Goal: Complete application form

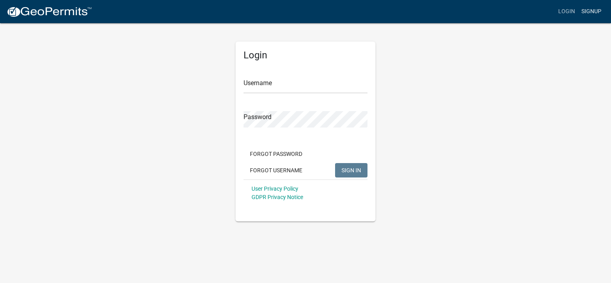
click at [594, 12] on link "Signup" at bounding box center [591, 11] width 26 height 15
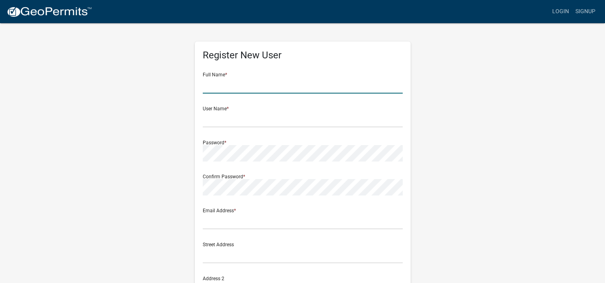
click at [271, 82] on input "text" at bounding box center [303, 85] width 200 height 16
type input "Carter Westra"
type input "Carter.westra@storycon.com"
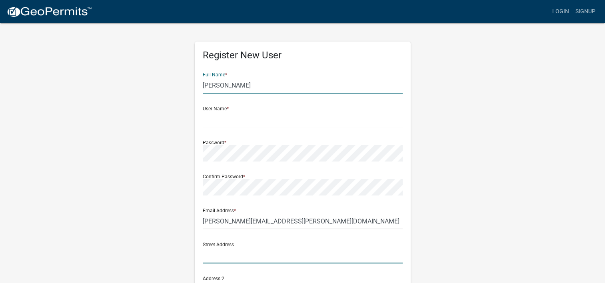
type input "2810 Wakefield Circle"
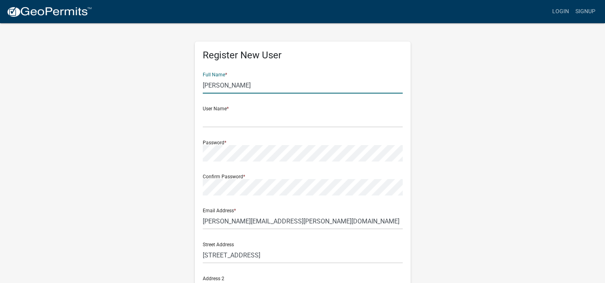
type input "Ames"
type input "IA"
type input "50125"
type input "5152901404"
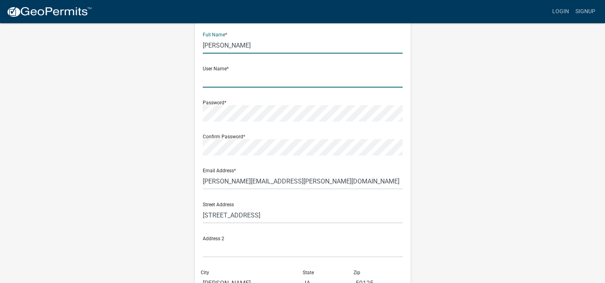
click at [261, 78] on input "text" at bounding box center [303, 79] width 200 height 16
type input "CarterW"
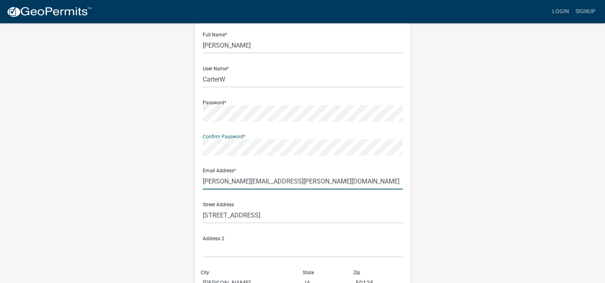
click at [274, 186] on input "Carter.westra@storycon.com" at bounding box center [303, 181] width 200 height 16
click at [290, 178] on input "Carter.westra@storycon.com" at bounding box center [303, 181] width 200 height 16
type input "Carter.westra@storycon.com"
click at [382, 205] on div "Street Address 2810 Wakefield Circle" at bounding box center [303, 210] width 200 height 28
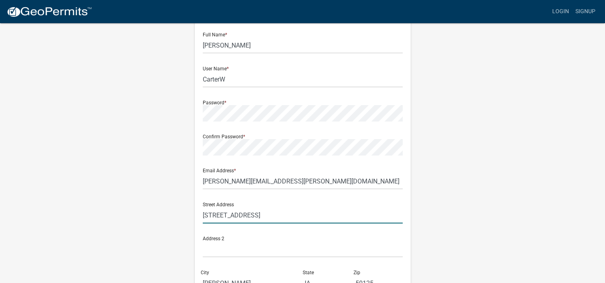
click at [354, 217] on input "2810 Wakefield Circle" at bounding box center [303, 215] width 200 height 16
type input "2810 Wakefield Circle"
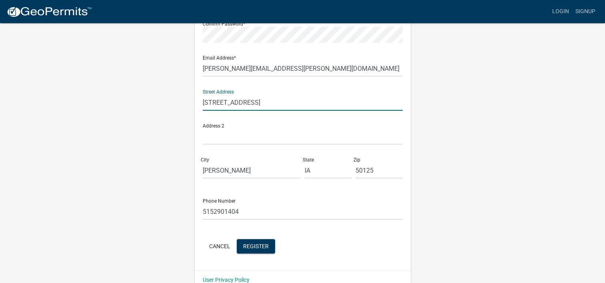
scroll to position [160, 0]
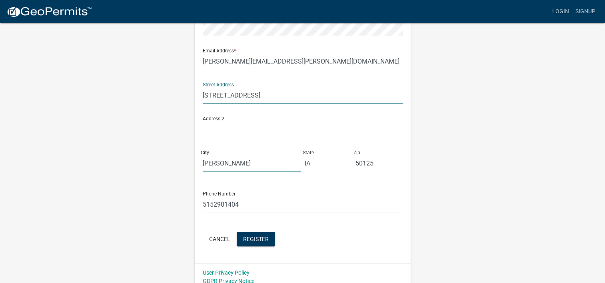
click at [254, 168] on input "Ames" at bounding box center [252, 163] width 98 height 16
type input "Ames"
click at [320, 162] on input "IA" at bounding box center [328, 163] width 47 height 16
type input "IA"
click at [385, 161] on input "50125" at bounding box center [379, 163] width 47 height 16
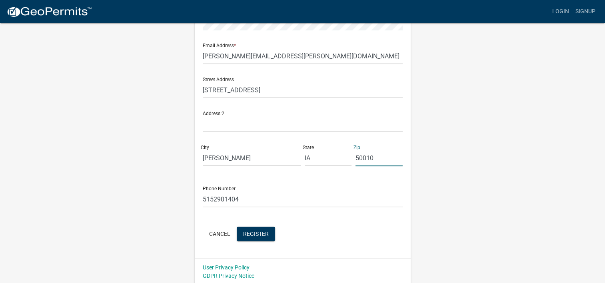
scroll to position [167, 0]
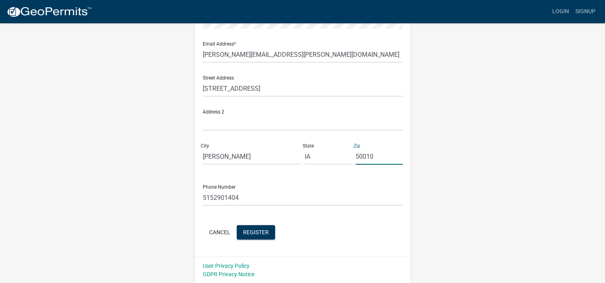
type input "50010"
click at [286, 214] on form "Full Name * Carter Westra User Name * CarterW Password * Confirm Password * Ema…" at bounding box center [303, 70] width 200 height 342
click at [272, 196] on input "5152901404" at bounding box center [303, 198] width 200 height 16
type input "5152901404"
click at [406, 234] on div "Register New User Full Name * Carter Westra User Name * CarterW Password * Conf…" at bounding box center [303, 66] width 216 height 382
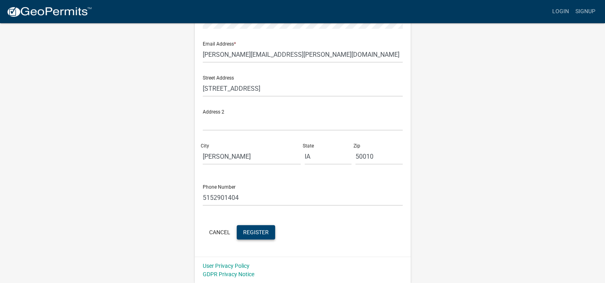
click at [256, 231] on span "Register" at bounding box center [256, 232] width 26 height 6
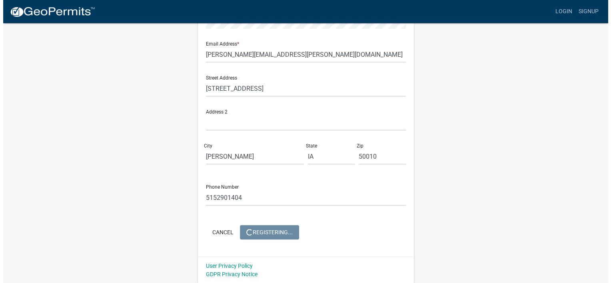
scroll to position [0, 0]
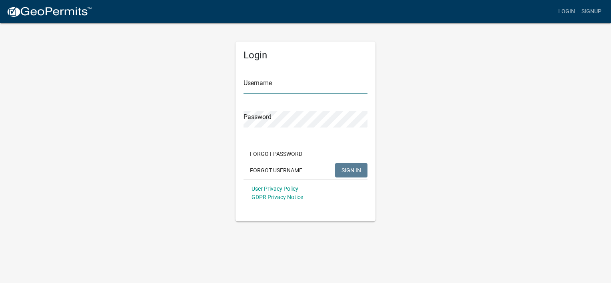
type input "CarterW"
click at [284, 88] on input "CarterW" at bounding box center [306, 85] width 124 height 16
click at [317, 161] on div "Forgot Password Forgot Username SIGN IN" at bounding box center [306, 163] width 124 height 33
click at [348, 172] on span "SIGN IN" at bounding box center [352, 170] width 20 height 6
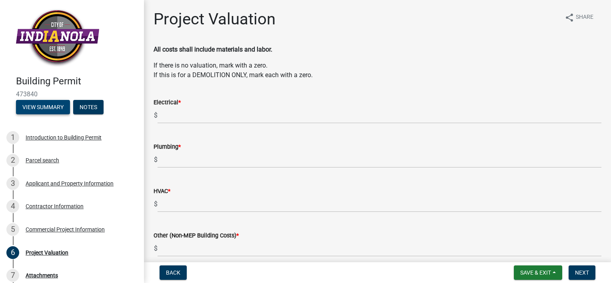
click at [52, 102] on button "View Summary" at bounding box center [43, 107] width 54 height 14
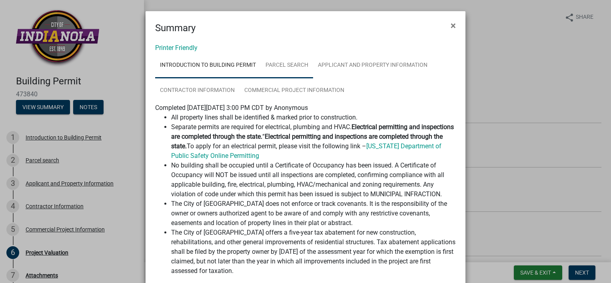
click at [272, 66] on link "Parcel search" at bounding box center [287, 66] width 52 height 26
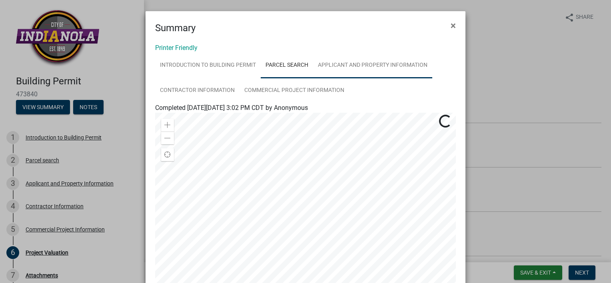
click at [342, 64] on link "Applicant and Property Information" at bounding box center [372, 66] width 119 height 26
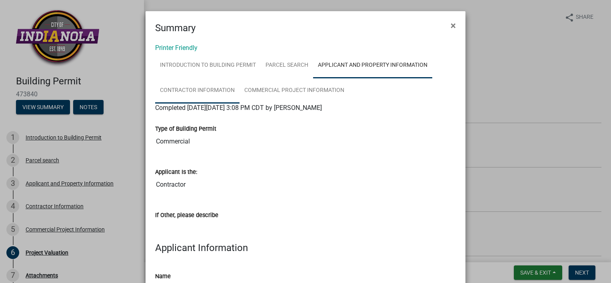
click at [219, 91] on link "Contractor Information" at bounding box center [197, 91] width 84 height 26
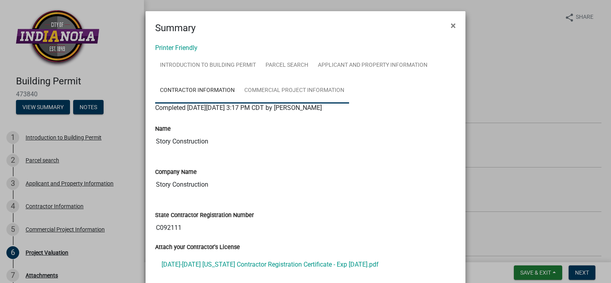
click at [285, 92] on link "Commercial Project Information" at bounding box center [295, 91] width 110 height 26
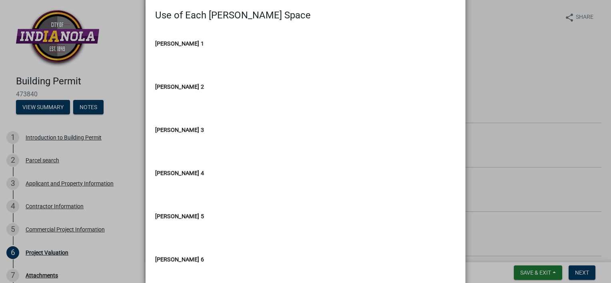
scroll to position [784, 0]
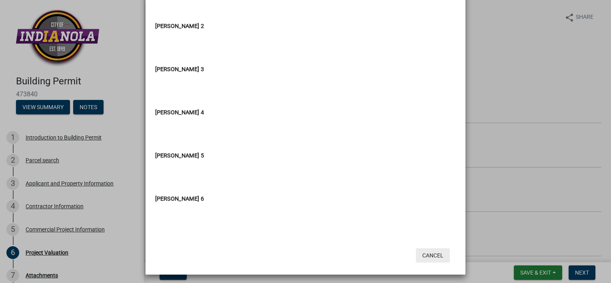
click at [433, 252] on button "Cancel" at bounding box center [433, 255] width 34 height 14
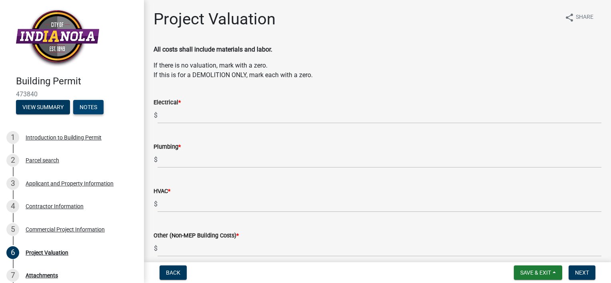
click at [96, 107] on button "Notes" at bounding box center [88, 107] width 30 height 14
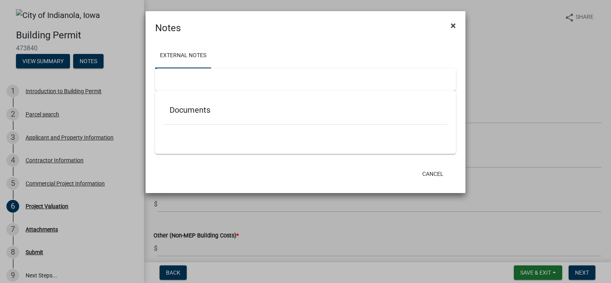
click at [456, 24] on button "×" at bounding box center [453, 25] width 18 height 22
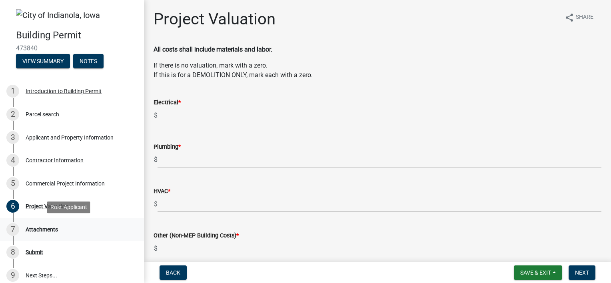
click at [44, 226] on div "7 Attachments" at bounding box center [68, 229] width 125 height 13
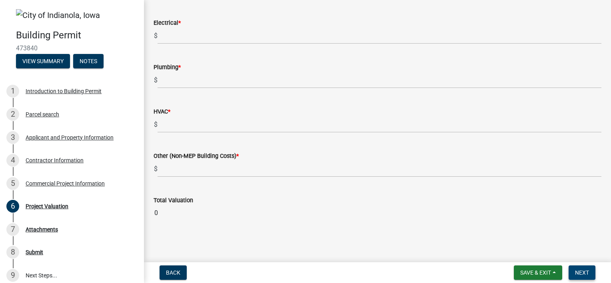
click at [587, 276] on button "Next" at bounding box center [582, 273] width 27 height 14
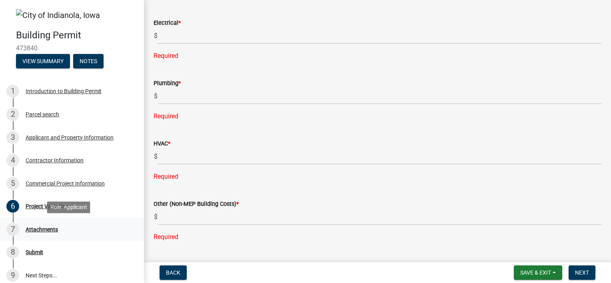
click at [45, 227] on div "Attachments" at bounding box center [42, 230] width 32 height 6
